Goal: Task Accomplishment & Management: Use online tool/utility

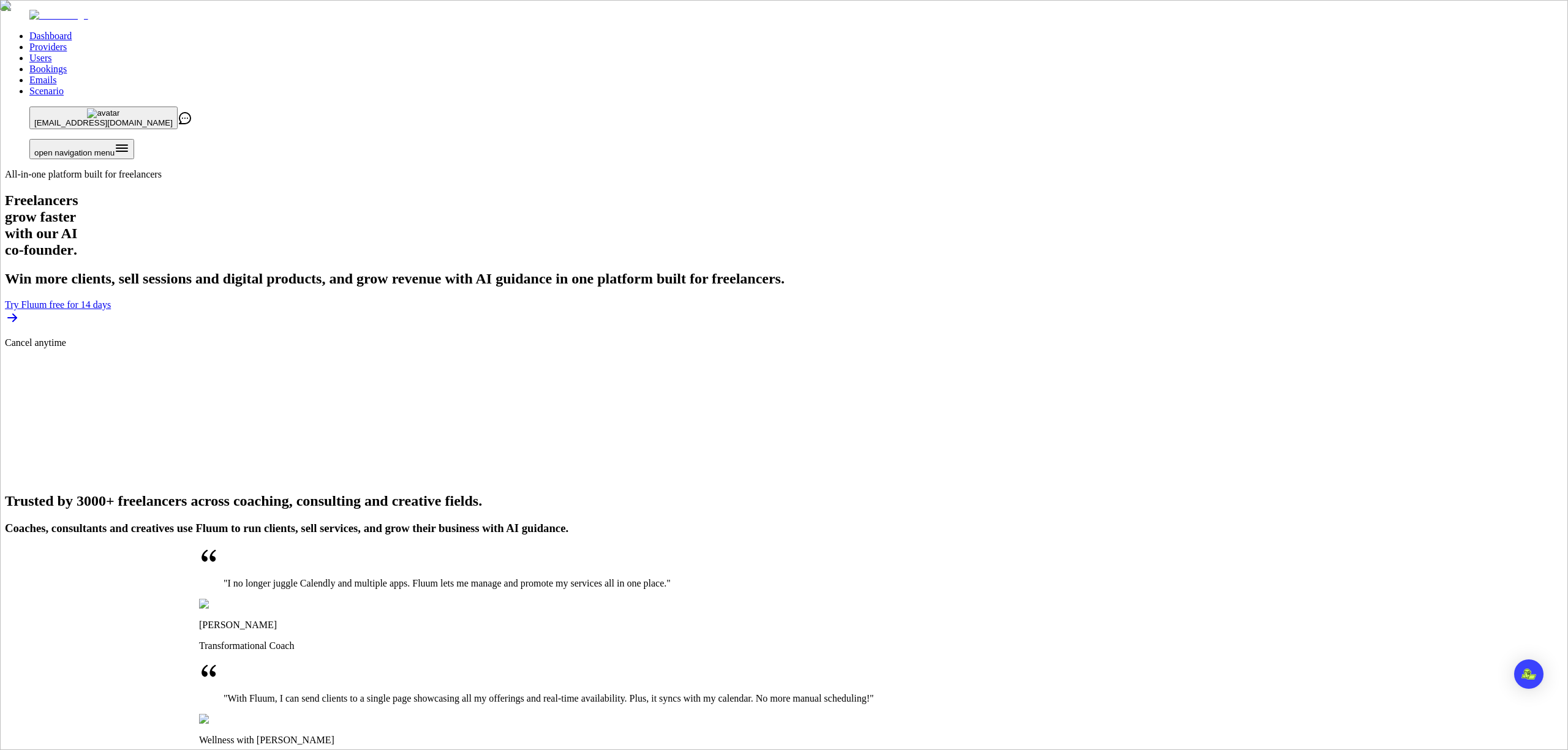
click at [67, 42] on link "Providers" at bounding box center [48, 46] width 37 height 10
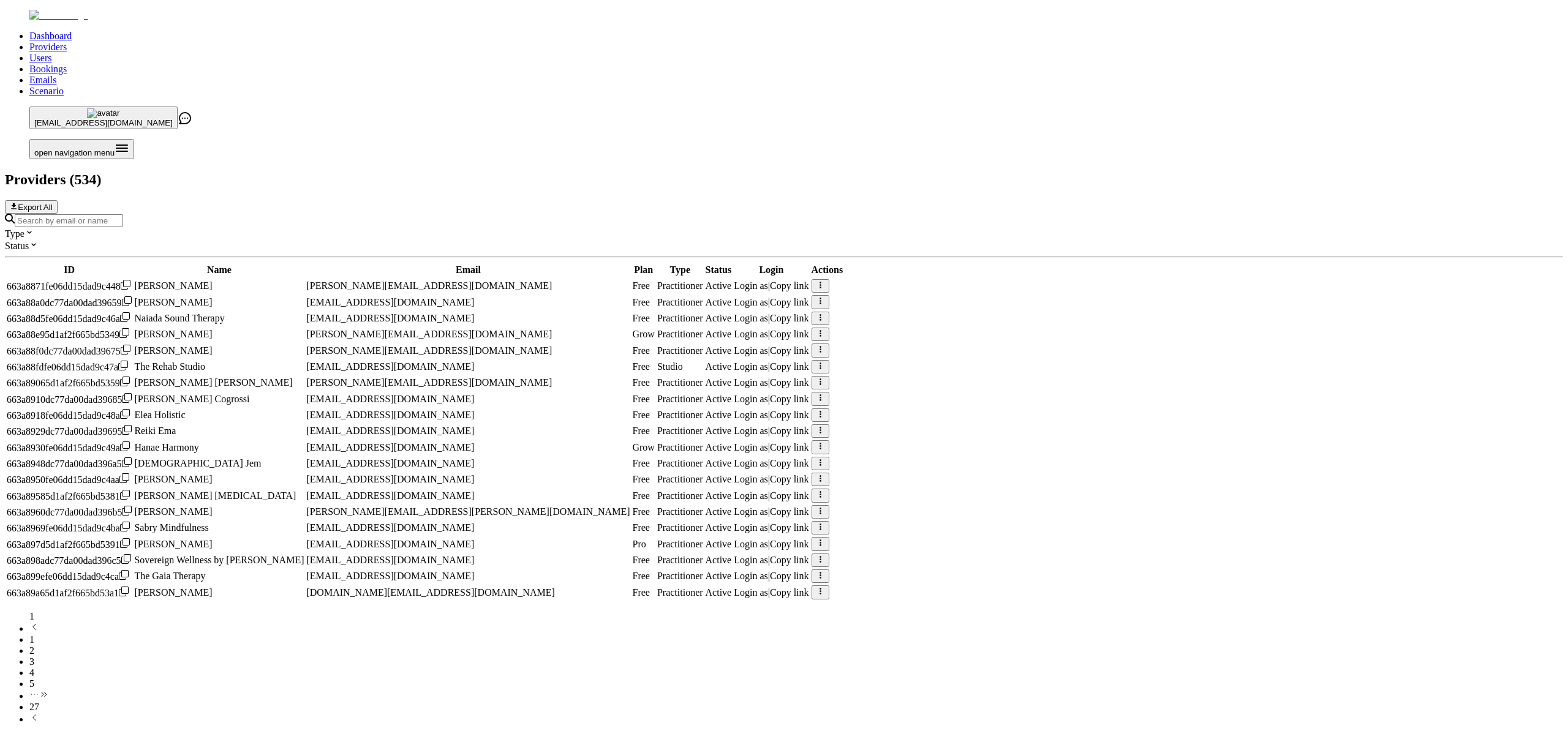
click at [123, 214] on input "Search by email or name" at bounding box center [69, 220] width 108 height 13
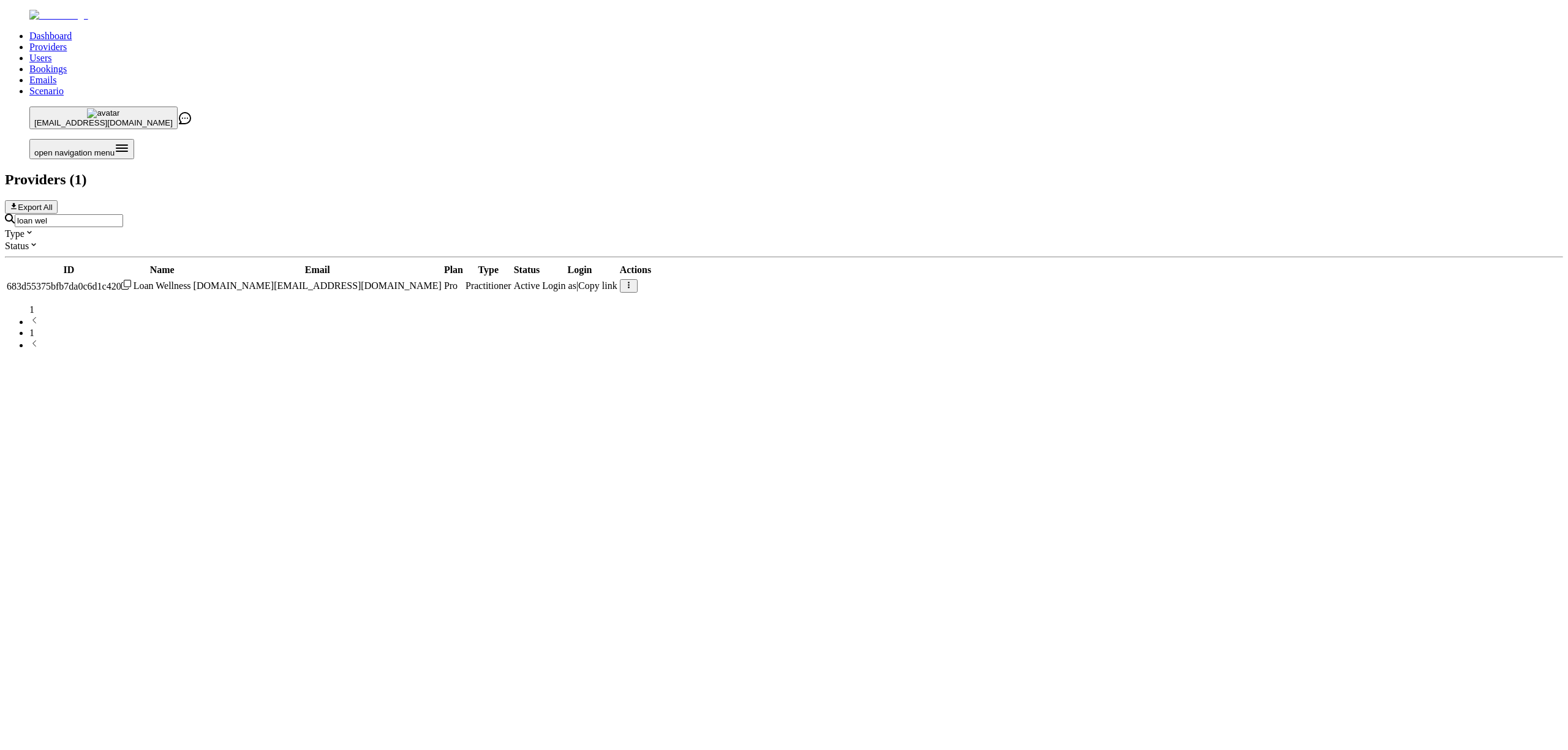
type input "loan wel"
click at [576, 280] on span "Login as" at bounding box center [558, 285] width 34 height 10
click at [51, 53] on link "Users" at bounding box center [40, 58] width 22 height 10
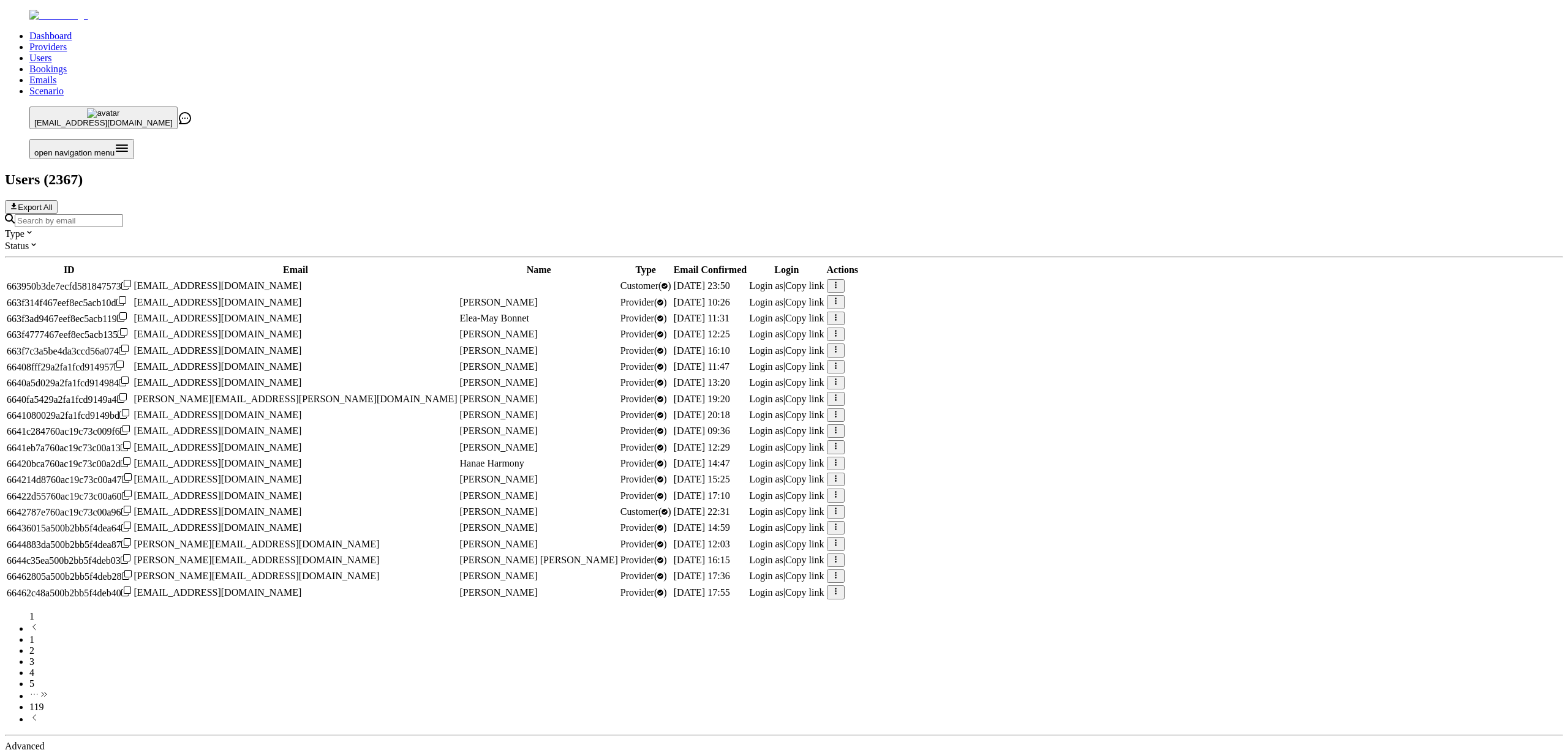
click at [123, 214] on input "Search by email" at bounding box center [69, 220] width 108 height 13
paste input "ameliarwilkinson@icloud.com"
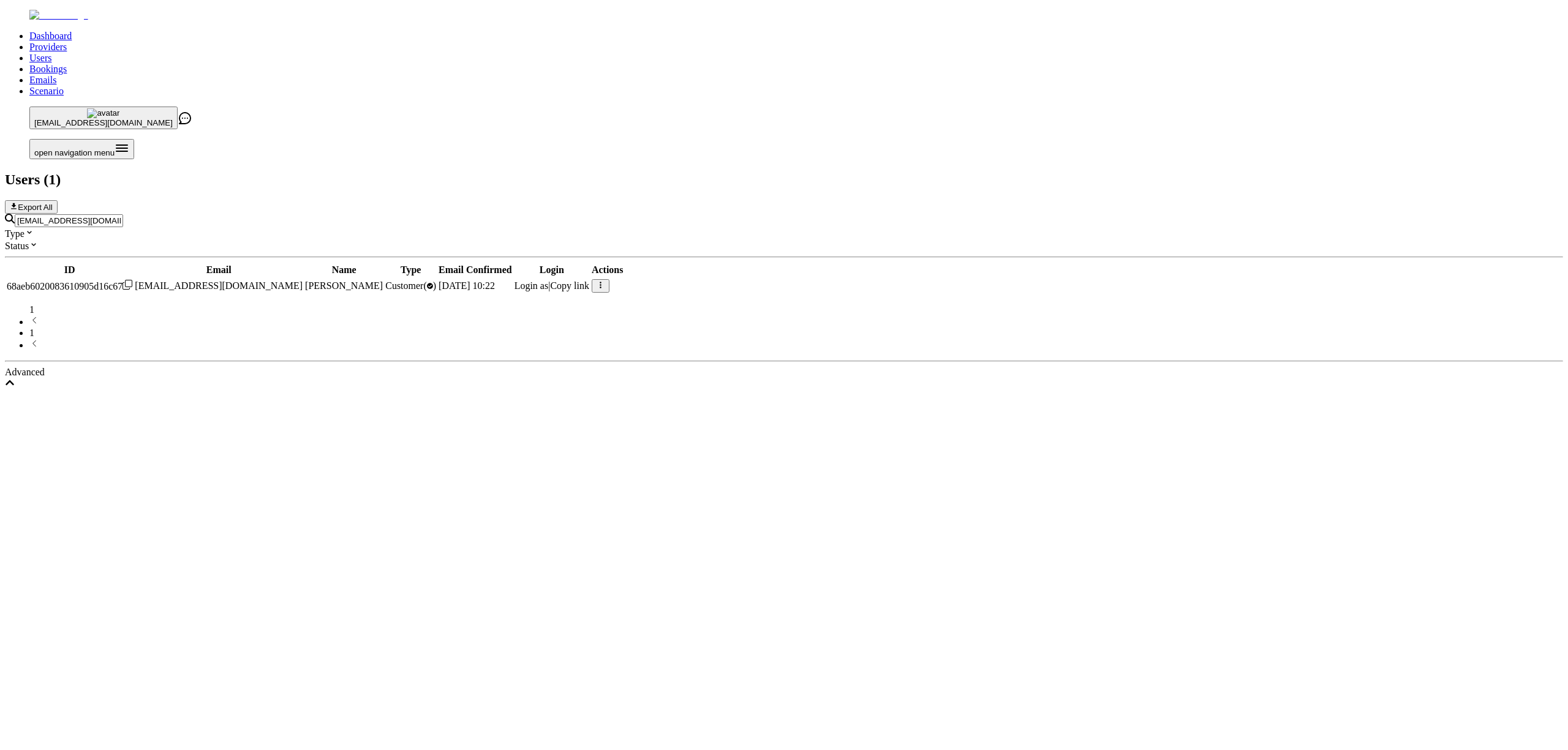
type input "ameliarwilkinson@icloud.com"
click at [549, 280] on span "Login as" at bounding box center [531, 285] width 34 height 10
click at [67, 42] on link "Providers" at bounding box center [48, 46] width 37 height 10
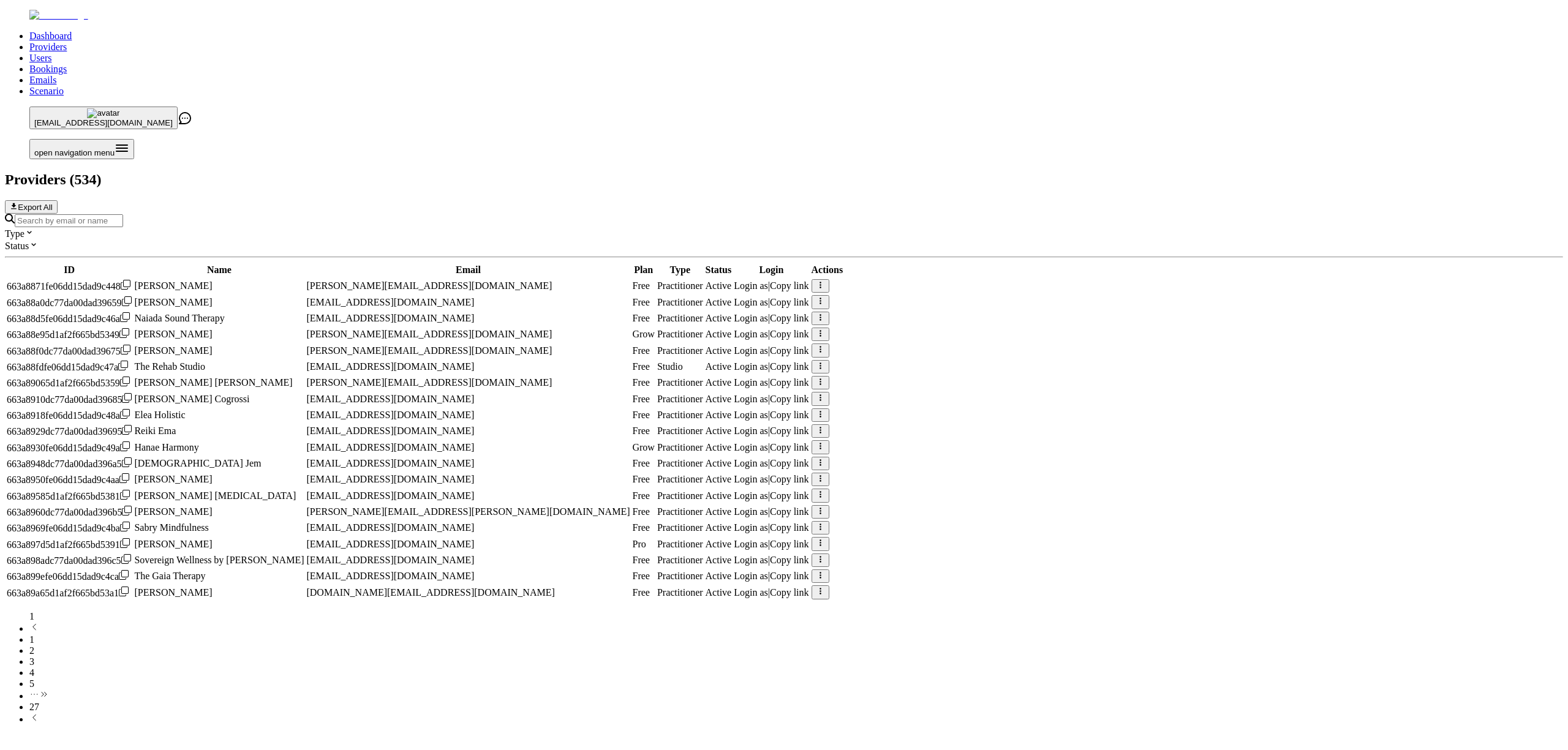
click at [123, 214] on input "Search by email or name" at bounding box center [69, 220] width 108 height 13
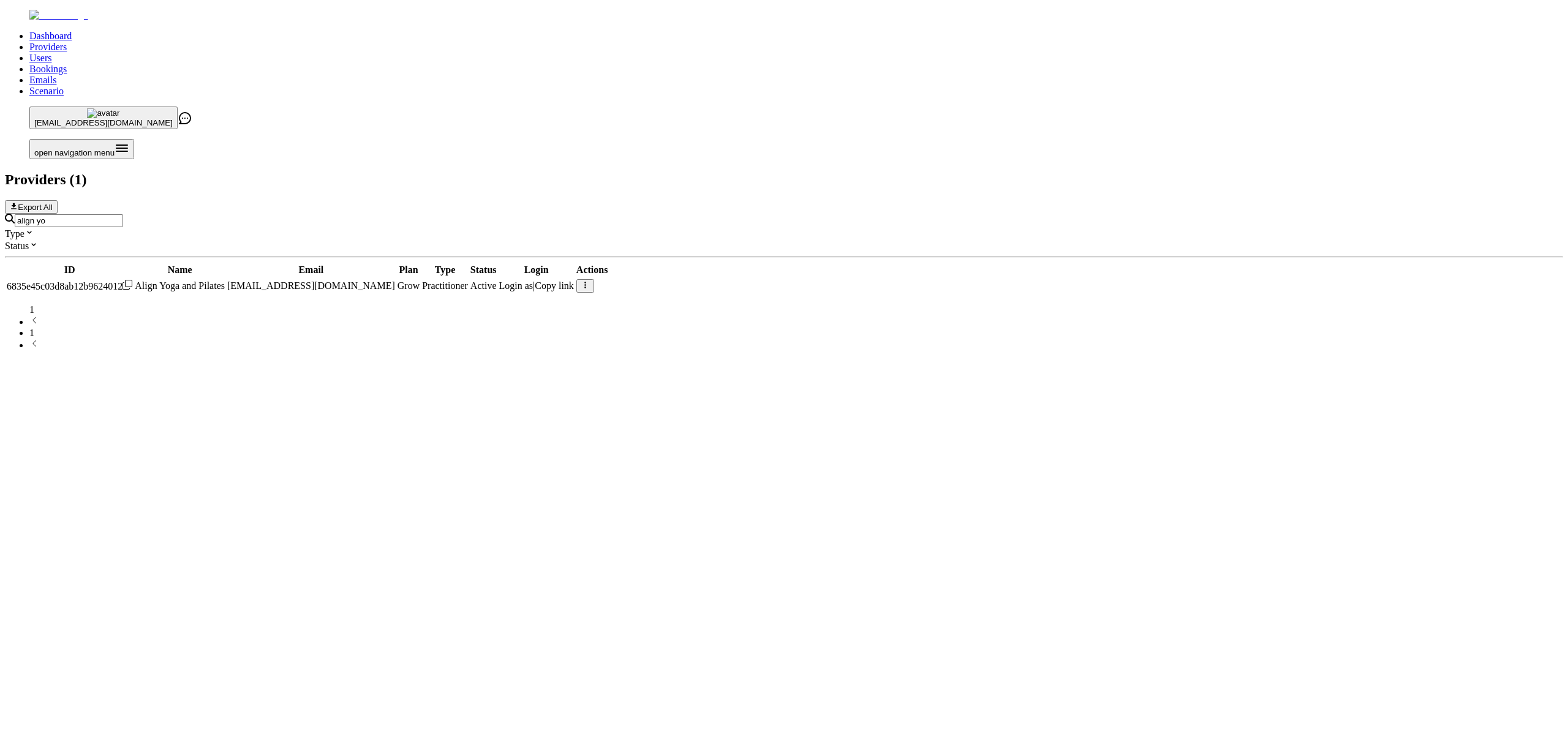
type input "align yo"
click at [533, 280] on span "Login as" at bounding box center [516, 285] width 34 height 10
